Goal: Task Accomplishment & Management: Use online tool/utility

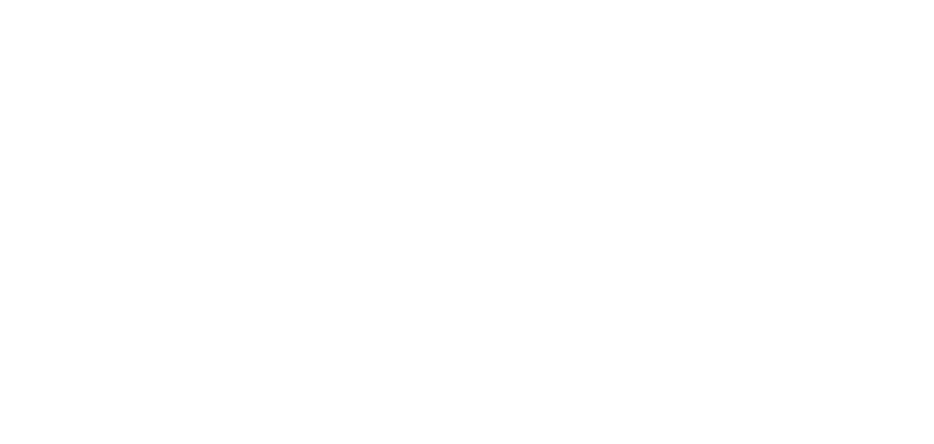
select select "Song"
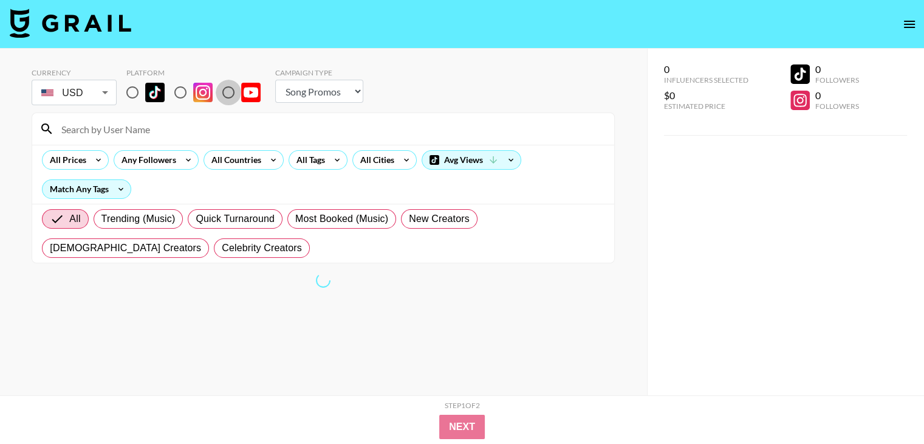
click at [235, 93] on input "radio" at bounding box center [229, 93] width 26 height 26
radio input "true"
click at [248, 159] on div "All Countries" at bounding box center [234, 160] width 60 height 18
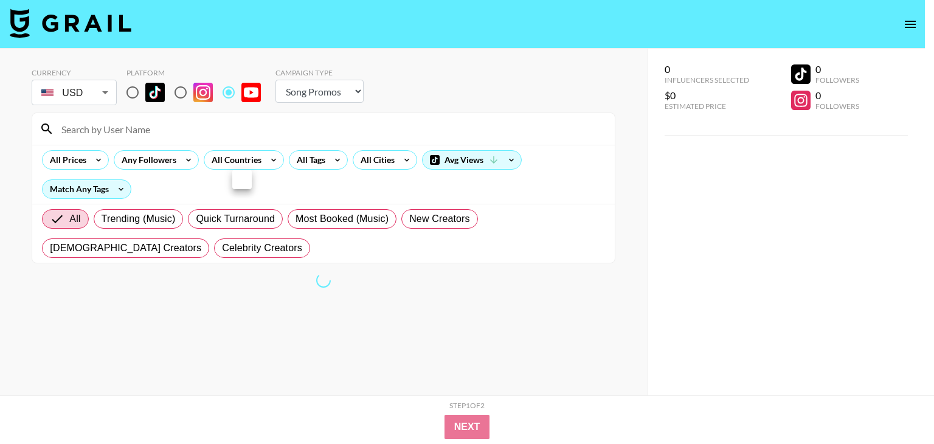
click at [0, 182] on div at bounding box center [467, 222] width 934 height 444
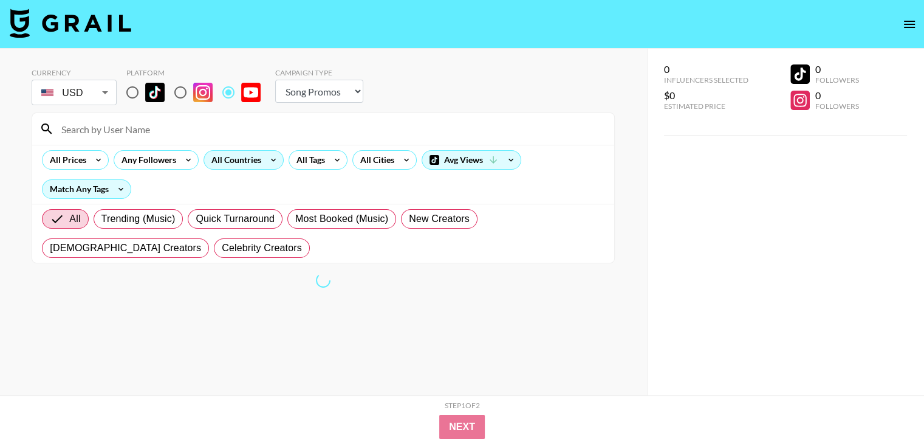
click at [258, 155] on div "All Countries" at bounding box center [234, 160] width 60 height 18
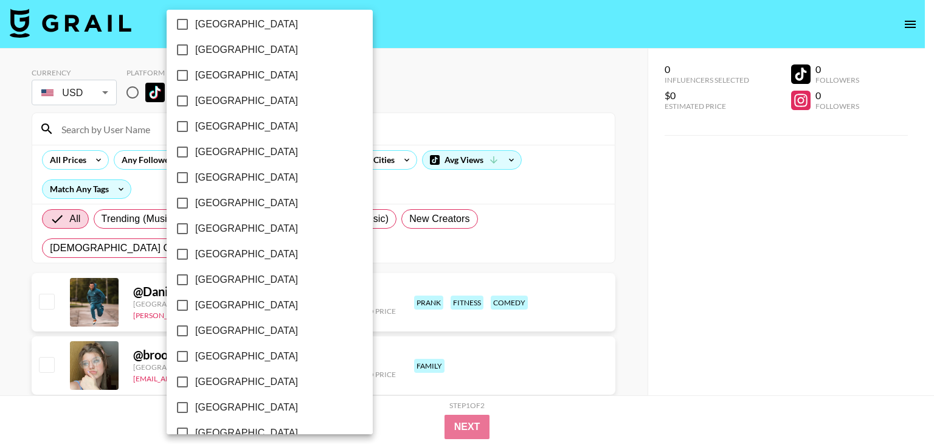
scroll to position [974, 0]
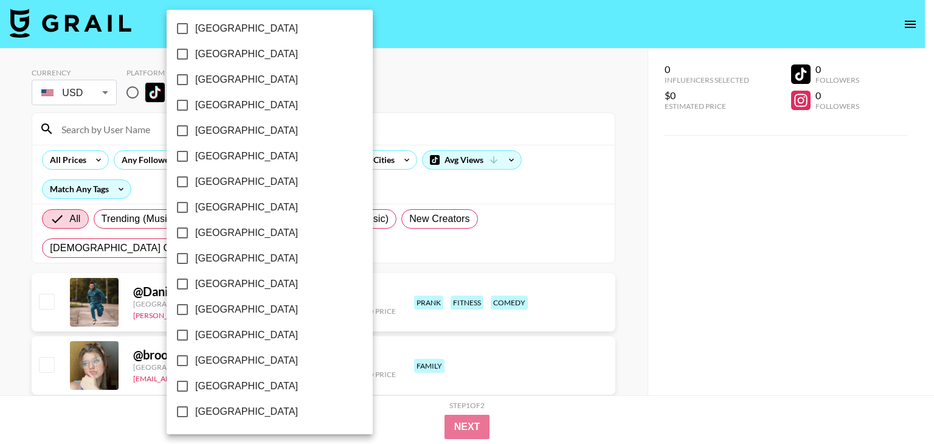
click at [225, 386] on span "[GEOGRAPHIC_DATA]" at bounding box center [246, 386] width 103 height 15
click at [195, 386] on input "[GEOGRAPHIC_DATA]" at bounding box center [183, 386] width 26 height 26
checkbox input "true"
click at [222, 357] on span "[GEOGRAPHIC_DATA]" at bounding box center [244, 360] width 103 height 15
click at [193, 357] on input "[GEOGRAPHIC_DATA]" at bounding box center [181, 361] width 26 height 26
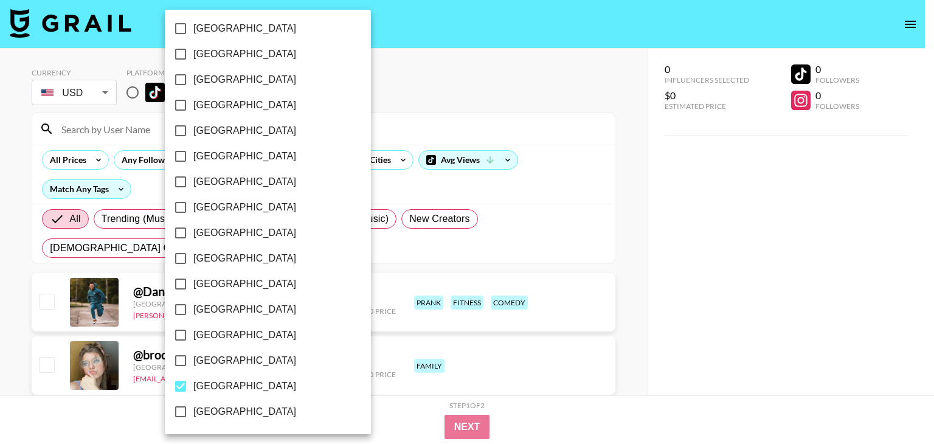
checkbox input "true"
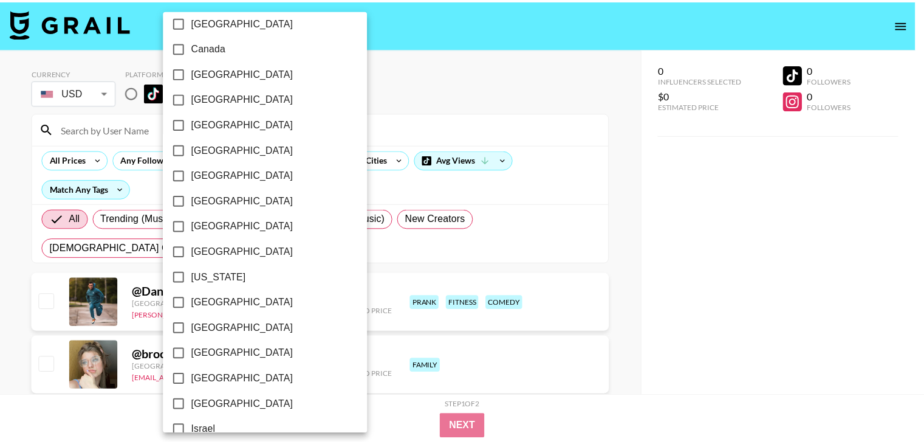
scroll to position [0, 0]
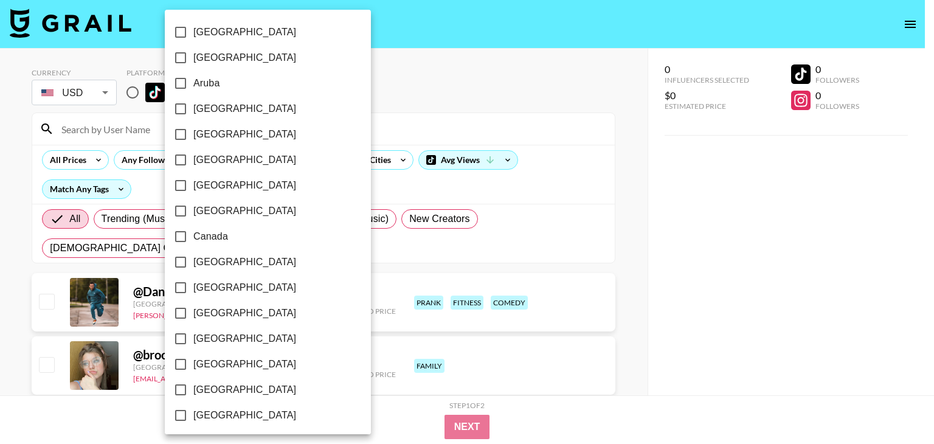
click at [207, 233] on span "Canada" at bounding box center [210, 236] width 35 height 15
click at [193, 233] on input "Canada" at bounding box center [181, 237] width 26 height 26
checkbox input "true"
click at [647, 223] on div at bounding box center [467, 222] width 934 height 444
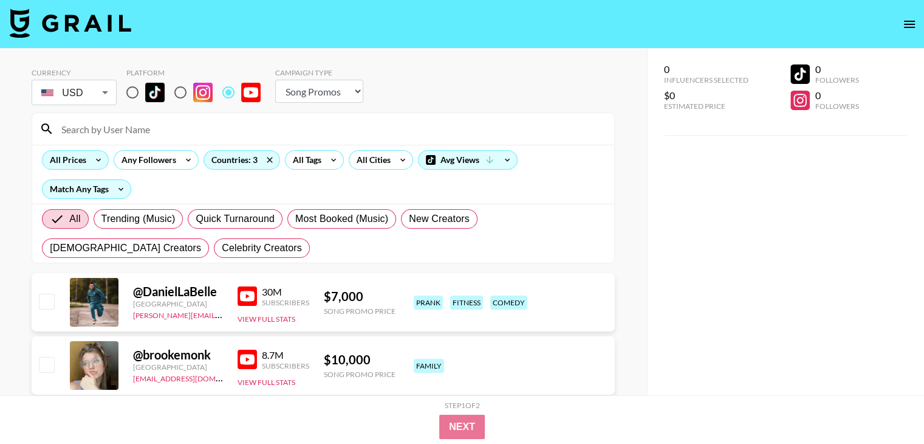
click at [91, 162] on icon at bounding box center [98, 160] width 19 height 18
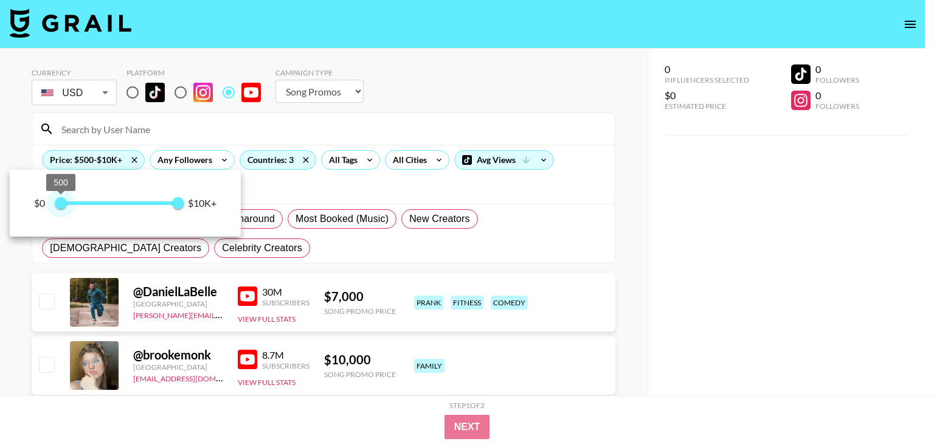
type input "0"
drag, startPoint x: 94, startPoint y: 205, endPoint x: 48, endPoint y: 204, distance: 45.6
click at [55, 204] on span "500 10,000" at bounding box center [116, 203] width 123 height 18
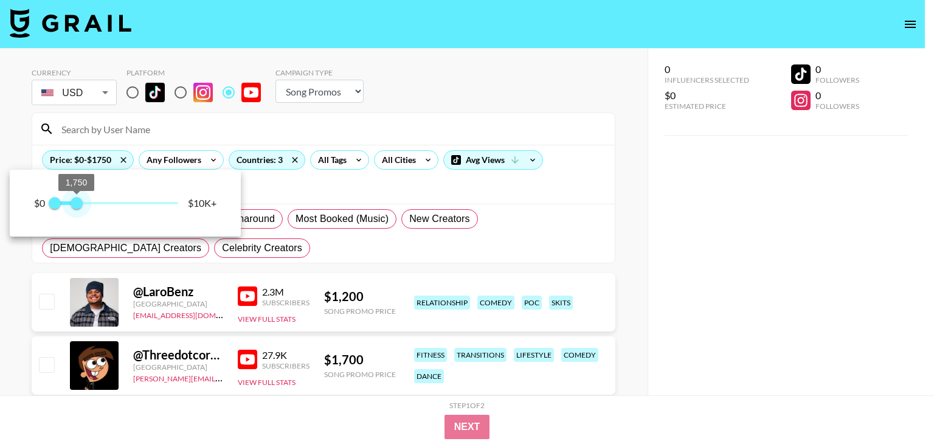
type input "1500"
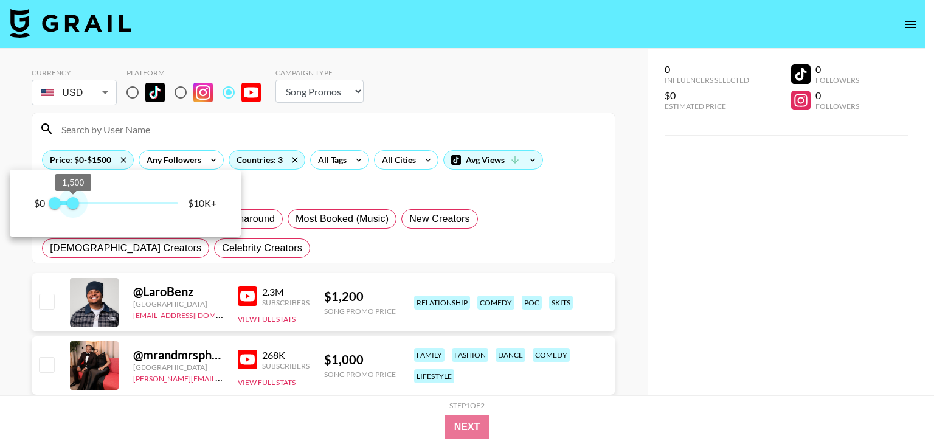
drag, startPoint x: 119, startPoint y: 202, endPoint x: 73, endPoint y: 204, distance: 46.2
click at [73, 204] on span "1,500" at bounding box center [73, 203] width 12 height 12
click at [1, 317] on div at bounding box center [467, 222] width 934 height 444
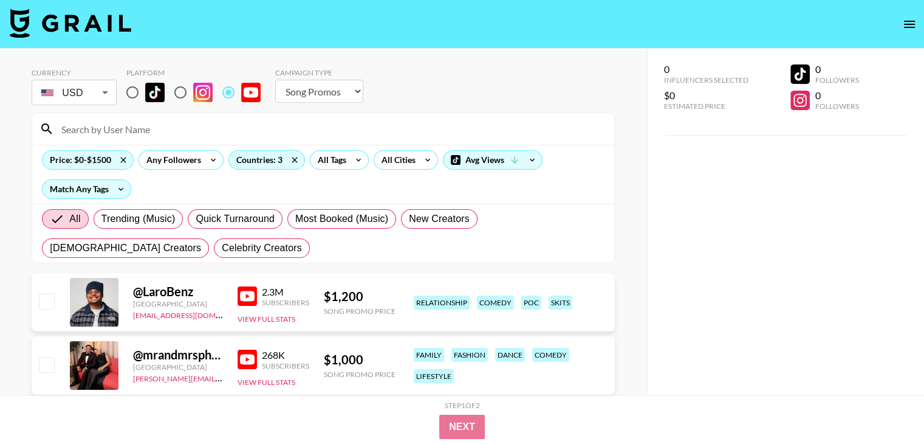
scroll to position [405, 0]
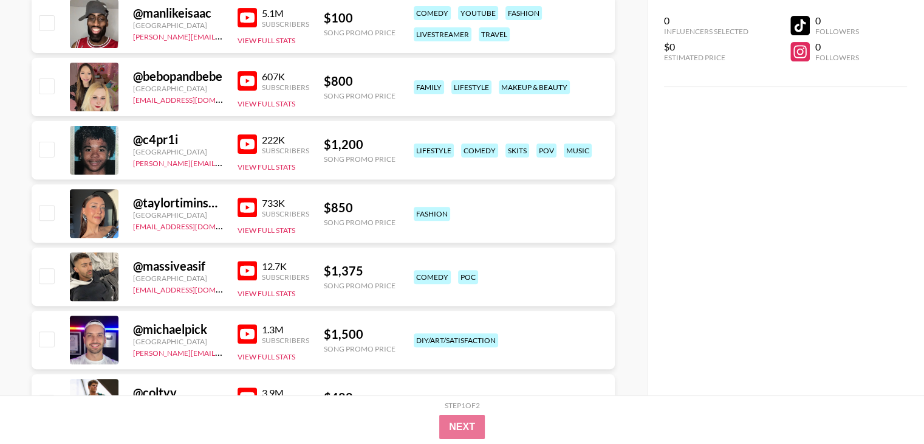
click at [252, 200] on img at bounding box center [247, 207] width 19 height 19
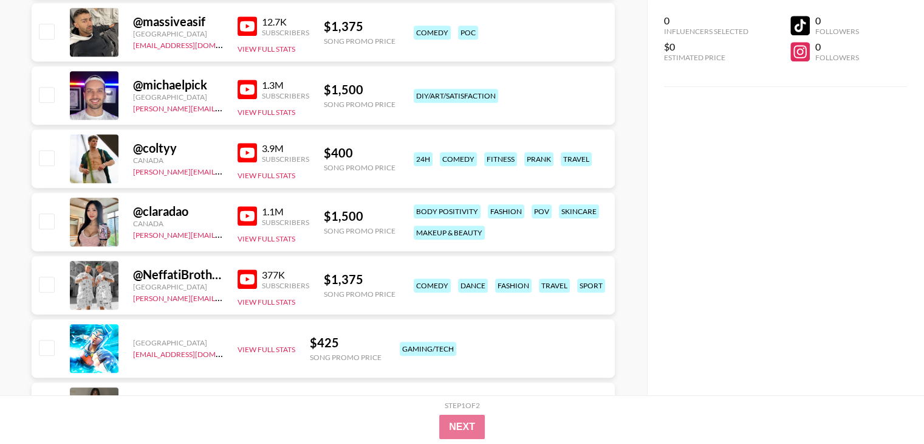
scroll to position [709, 0]
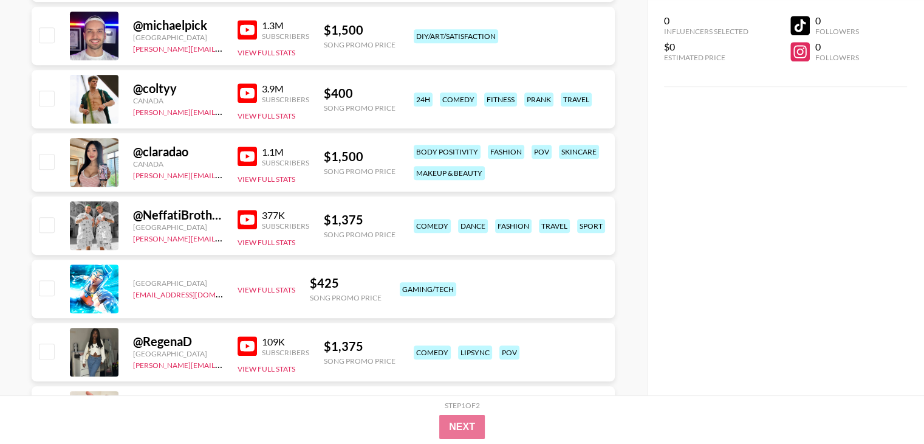
click at [248, 156] on img at bounding box center [247, 155] width 19 height 19
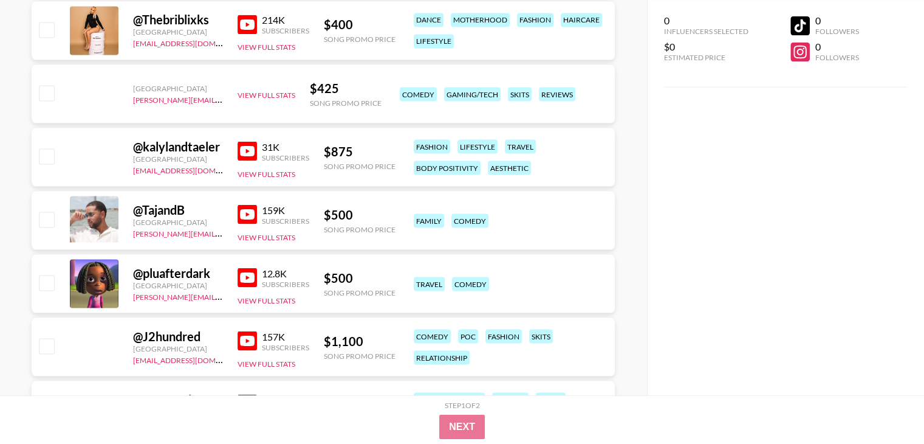
scroll to position [6888, 0]
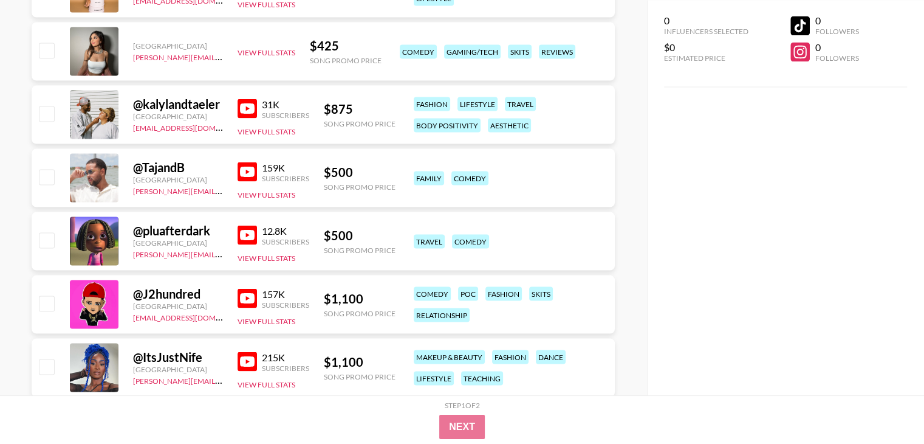
click at [252, 359] on img at bounding box center [247, 360] width 19 height 19
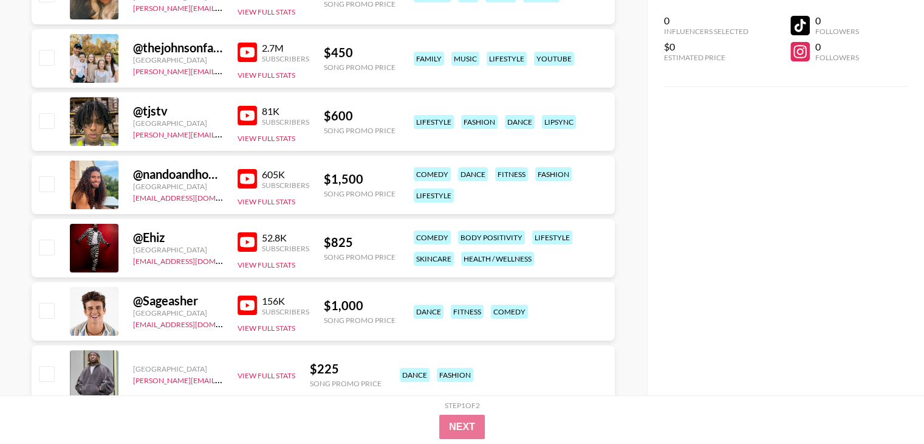
scroll to position [9117, 0]
